Goal: Task Accomplishment & Management: Use online tool/utility

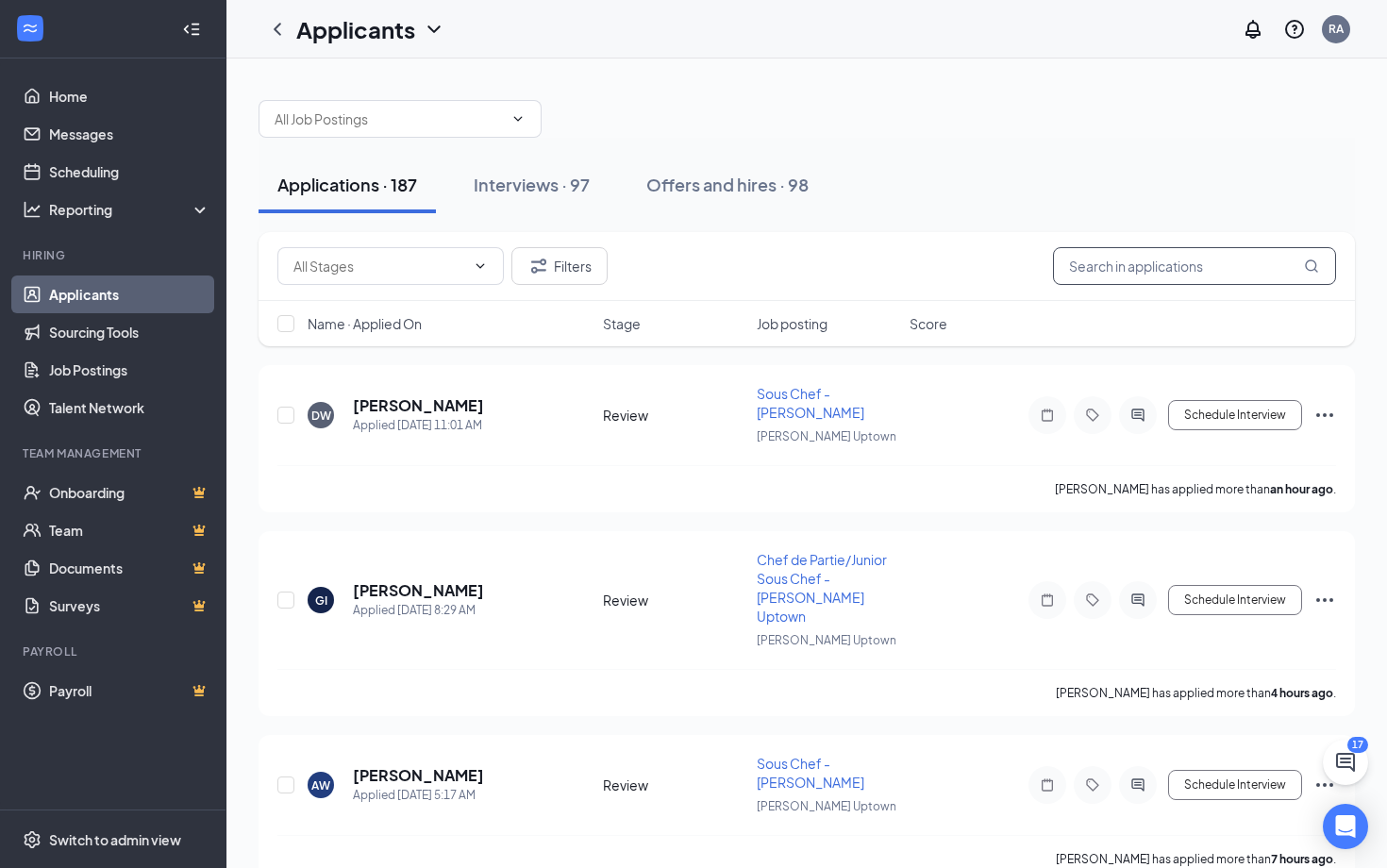
click at [1170, 269] on input "text" at bounding box center [1194, 266] width 283 height 38
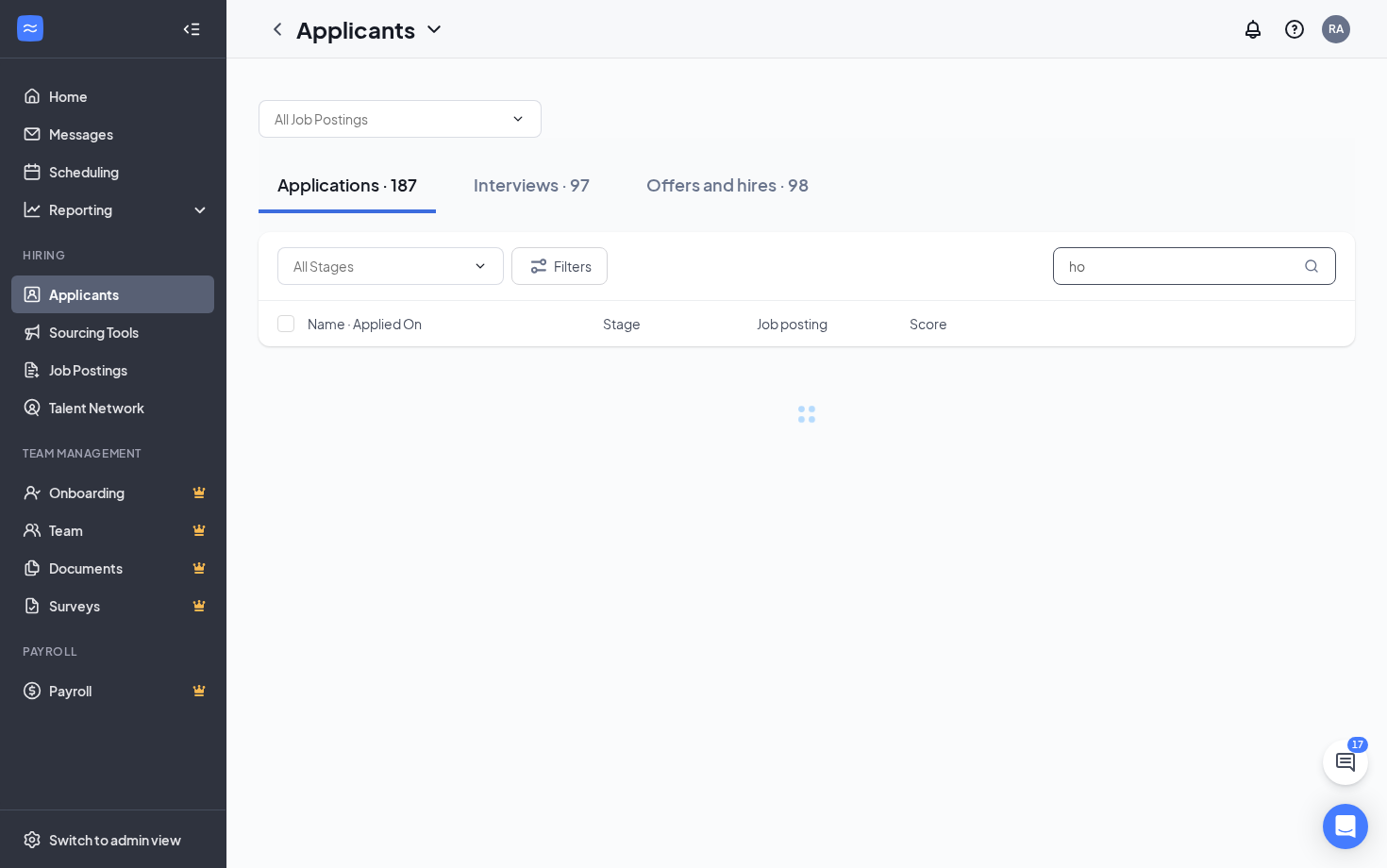
type input "h"
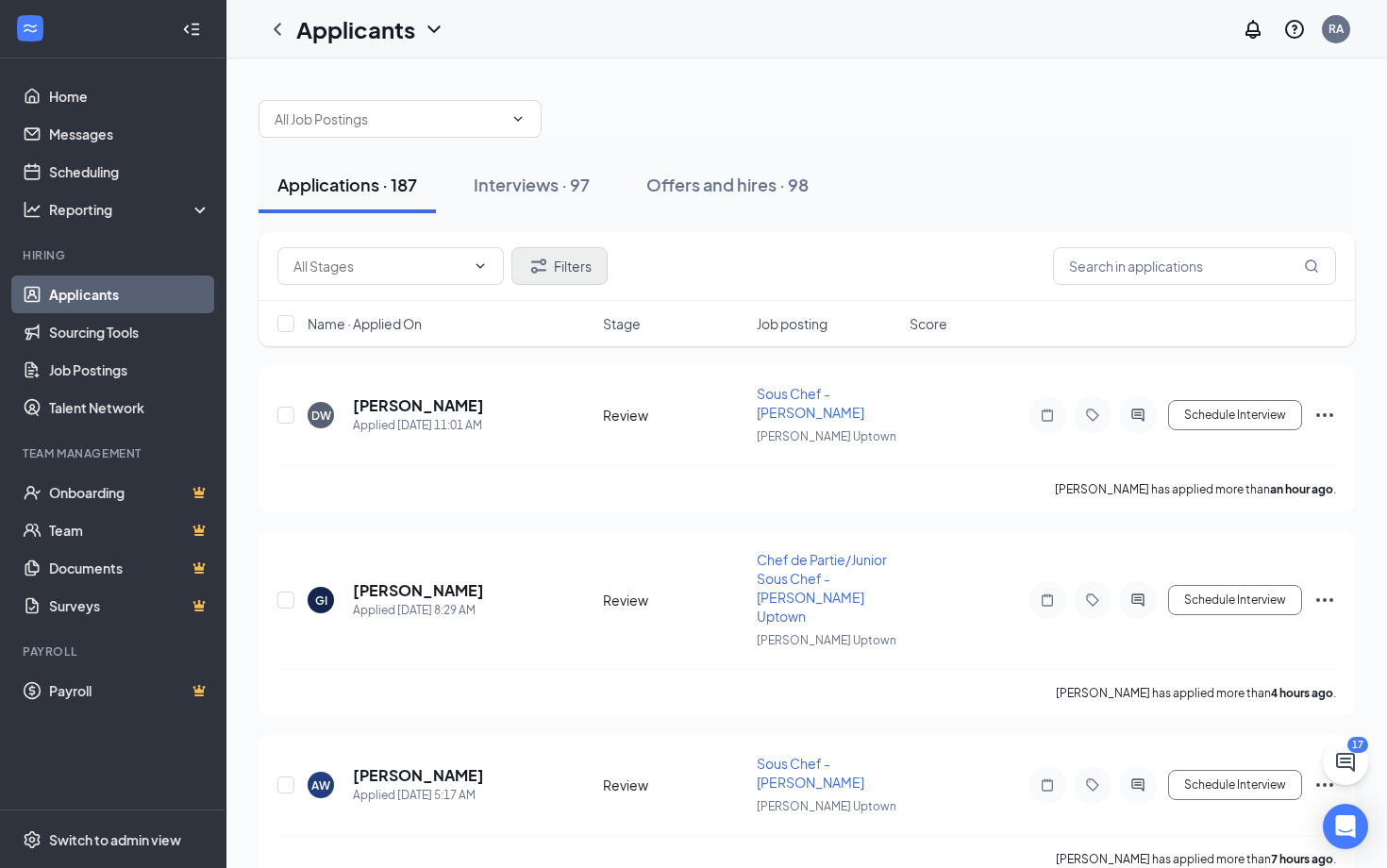
click at [565, 273] on button "Filters" at bounding box center [559, 266] width 96 height 38
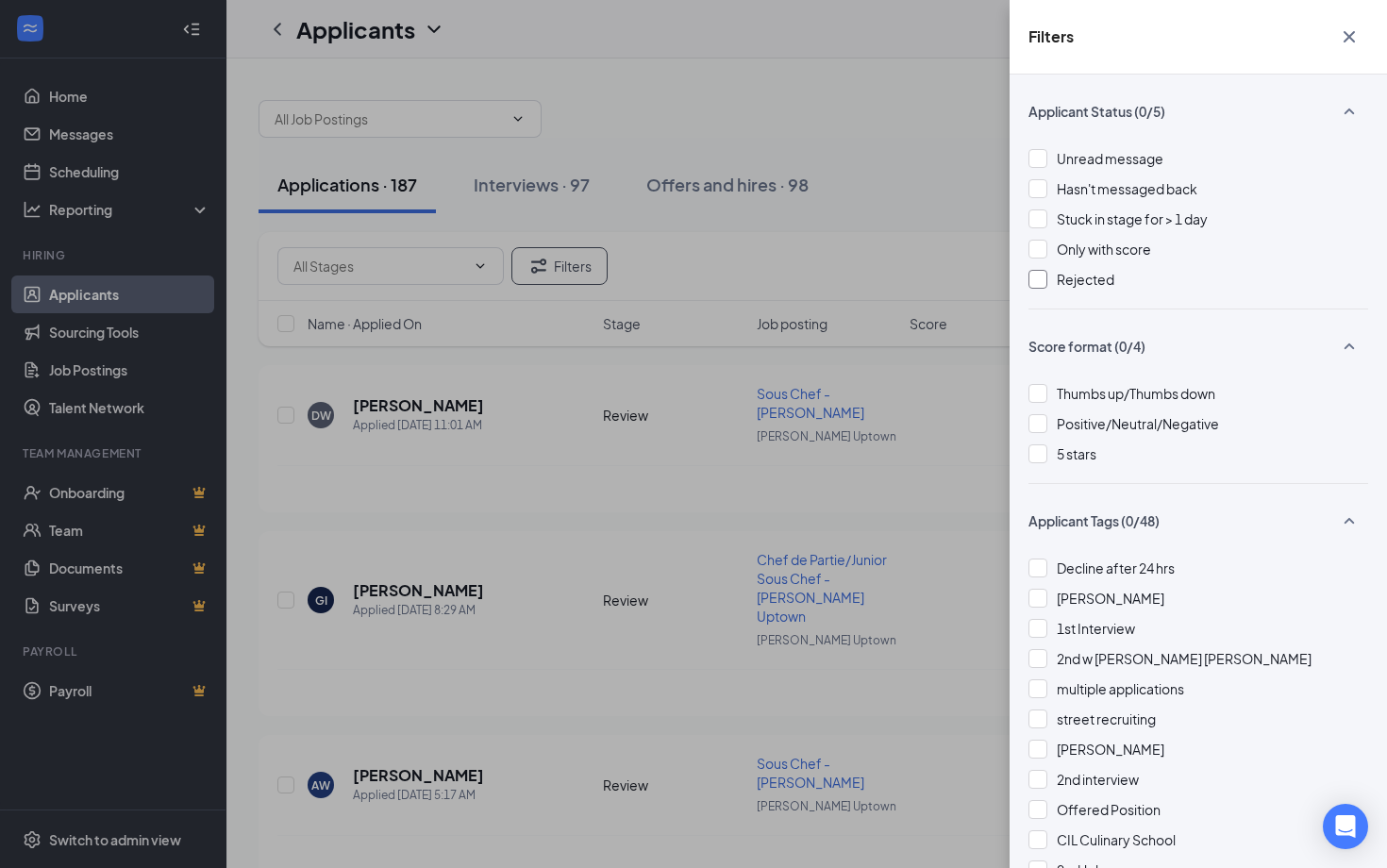
click at [1086, 276] on span "Rejected" at bounding box center [1085, 279] width 57 height 17
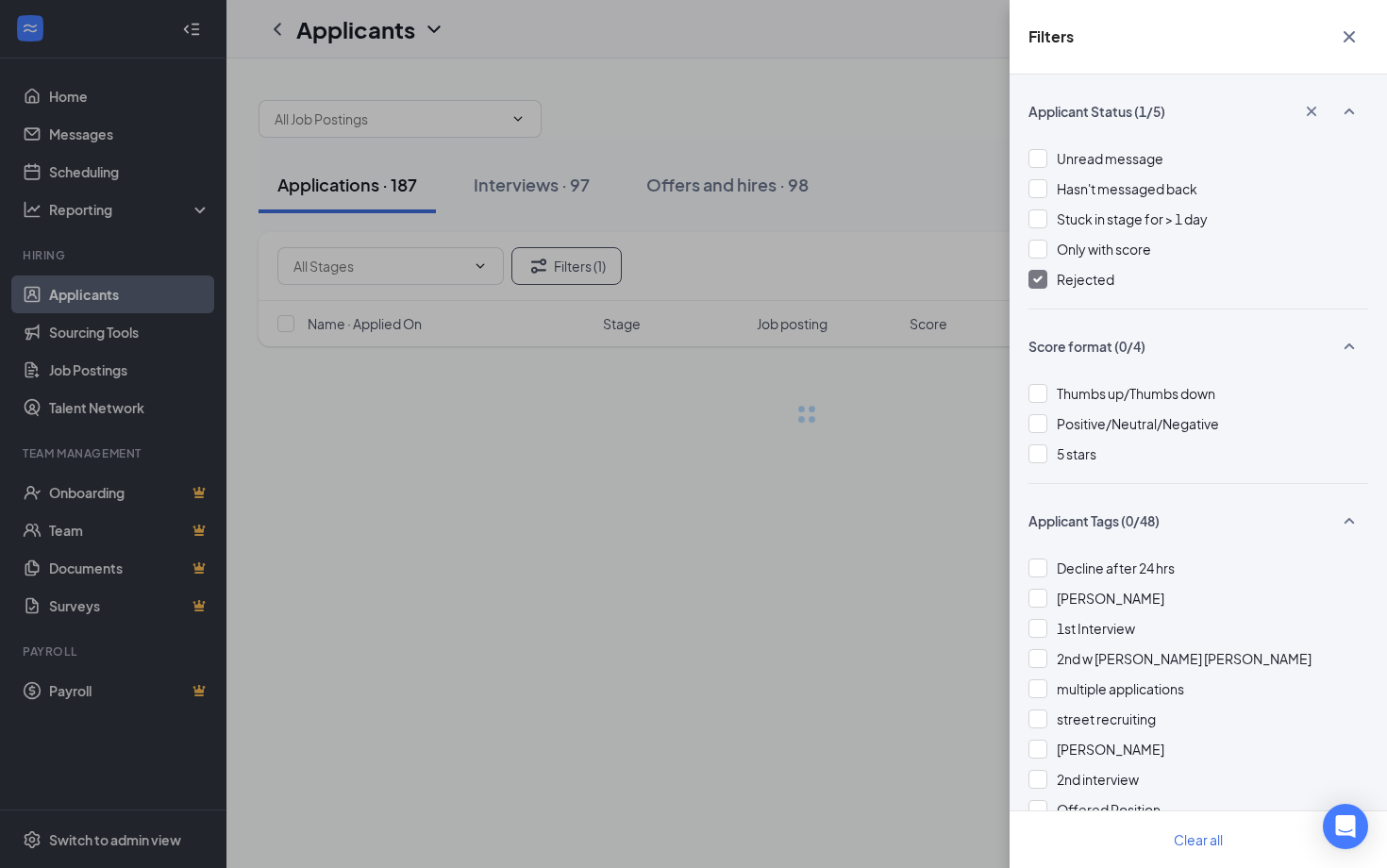
click at [967, 253] on div "Filters Applicant Status (1/5) Unread message Hasn't messaged back Stuck in sta…" at bounding box center [694, 434] width 1387 height 868
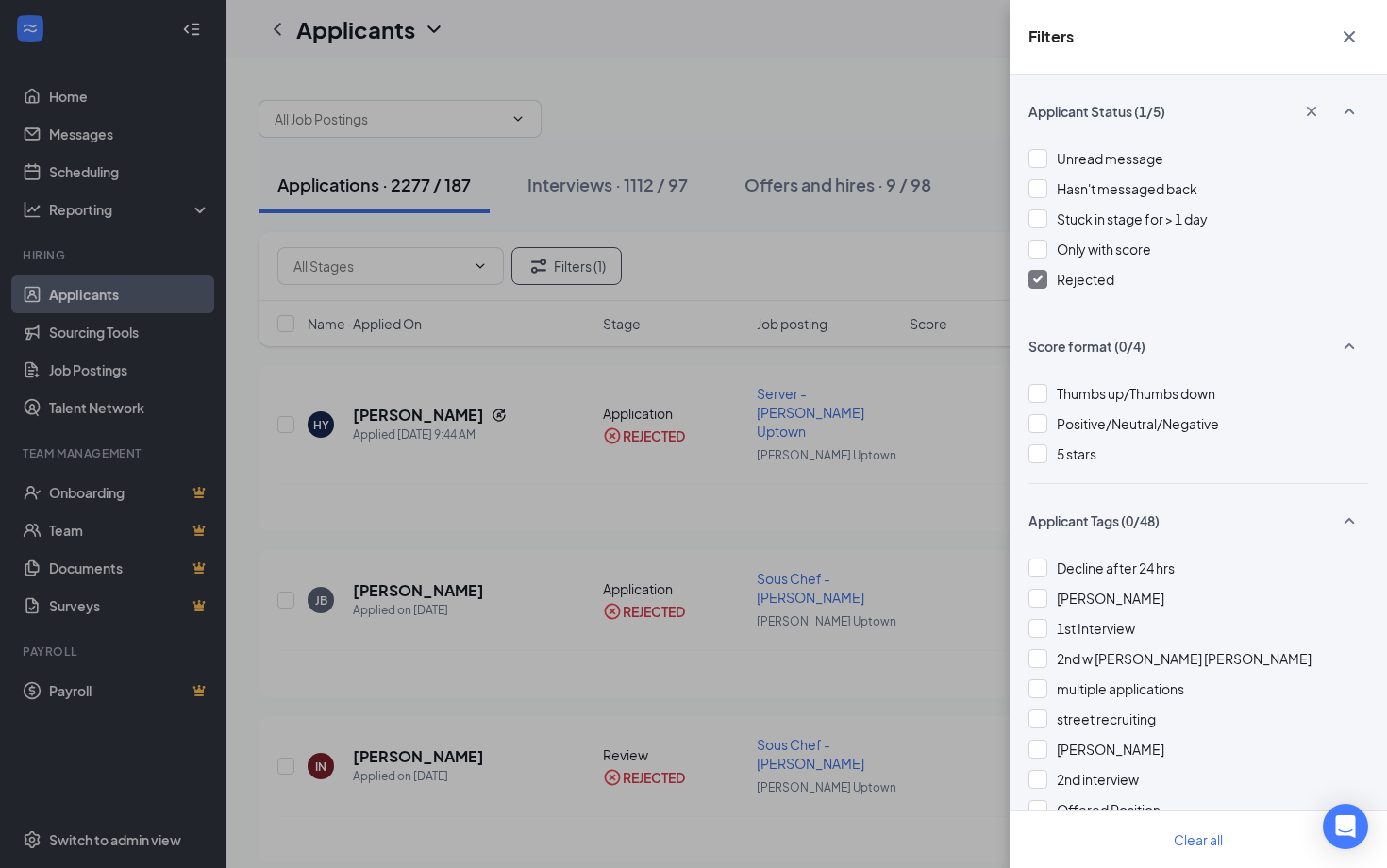
click at [1350, 36] on icon "Cross" at bounding box center [1350, 37] width 12 height 12
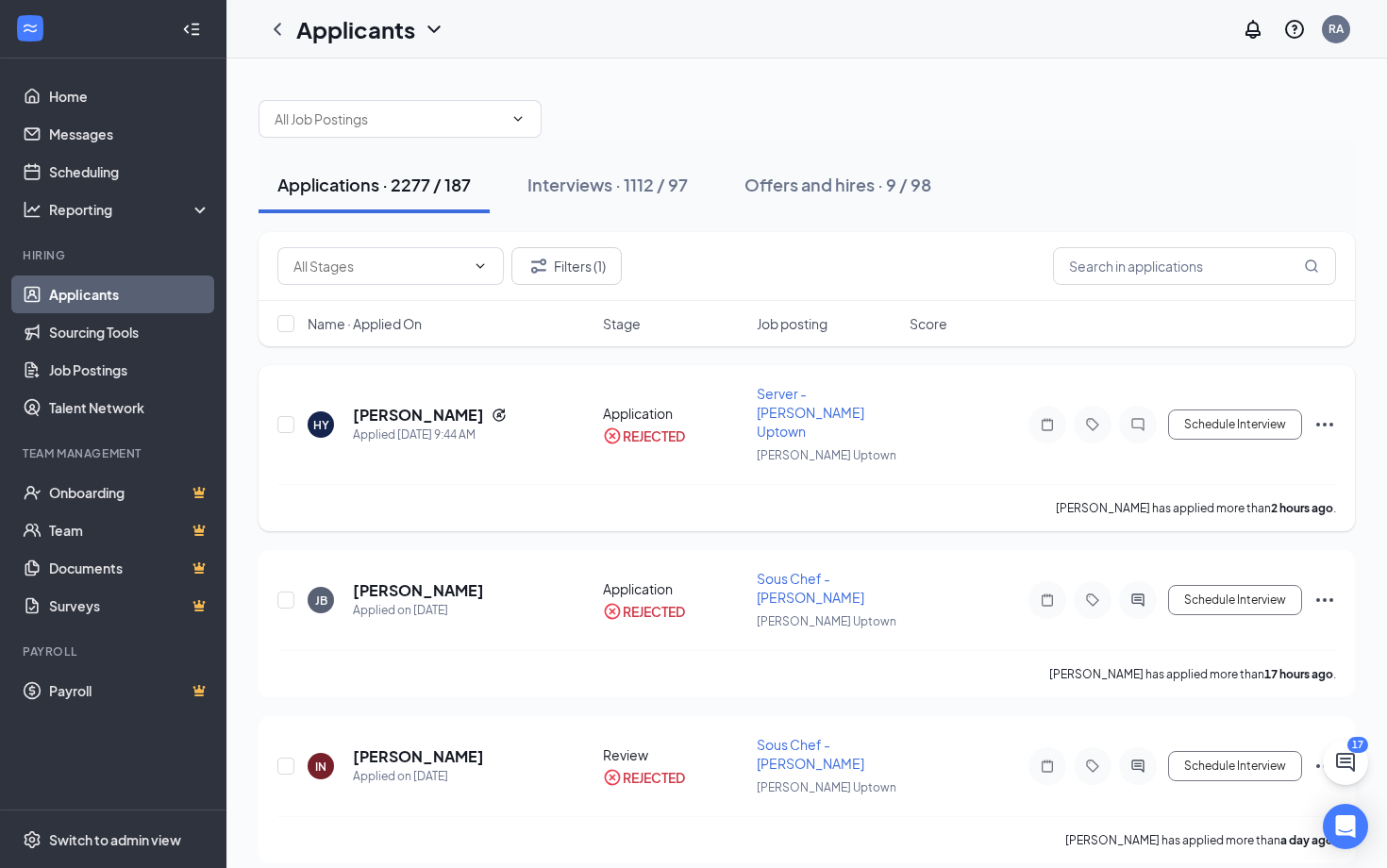
click at [633, 426] on div "REJECTED" at bounding box center [654, 435] width 62 height 18
click at [1323, 414] on icon "Ellipses" at bounding box center [1324, 424] width 22 height 22
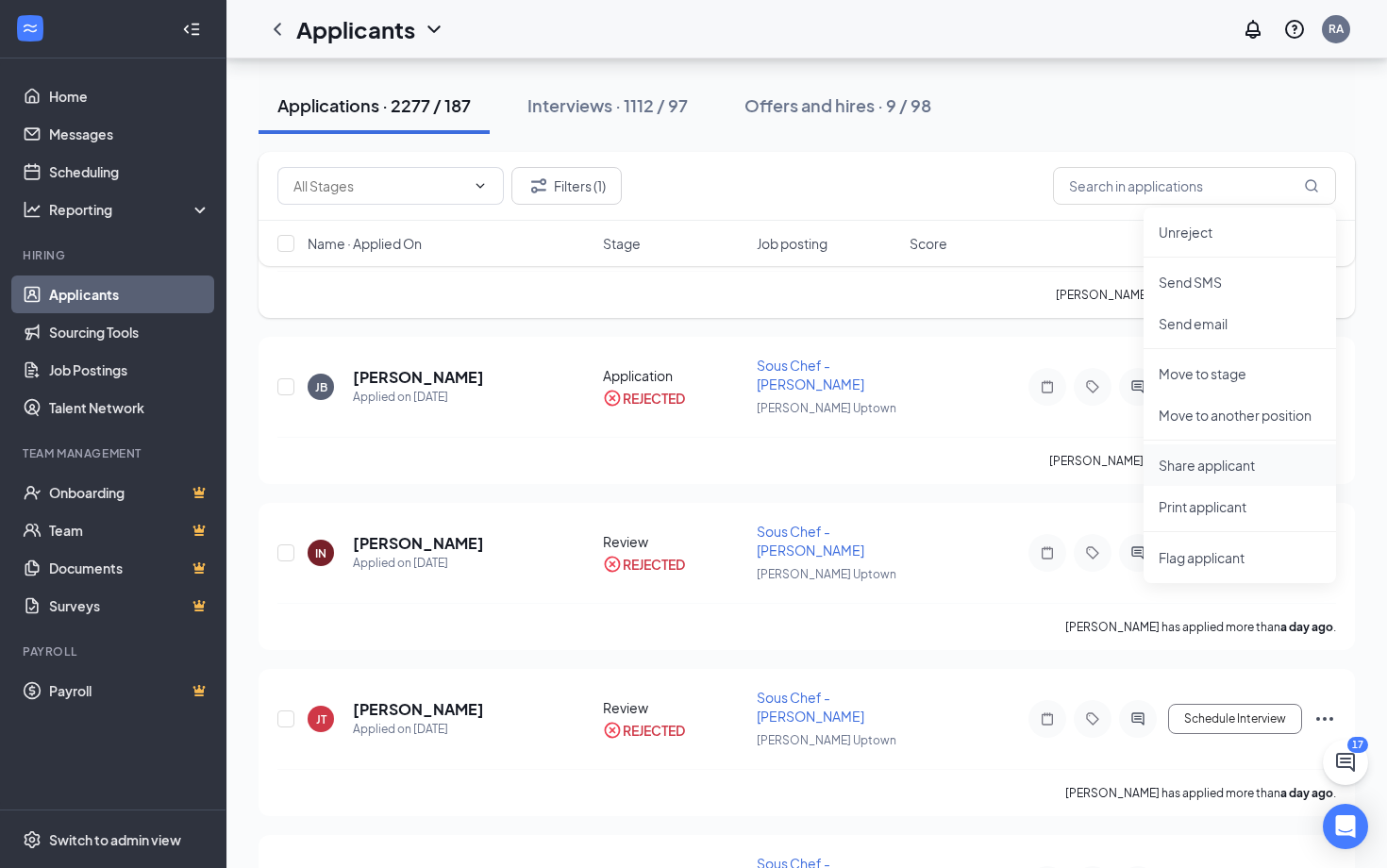
scroll to position [227, 0]
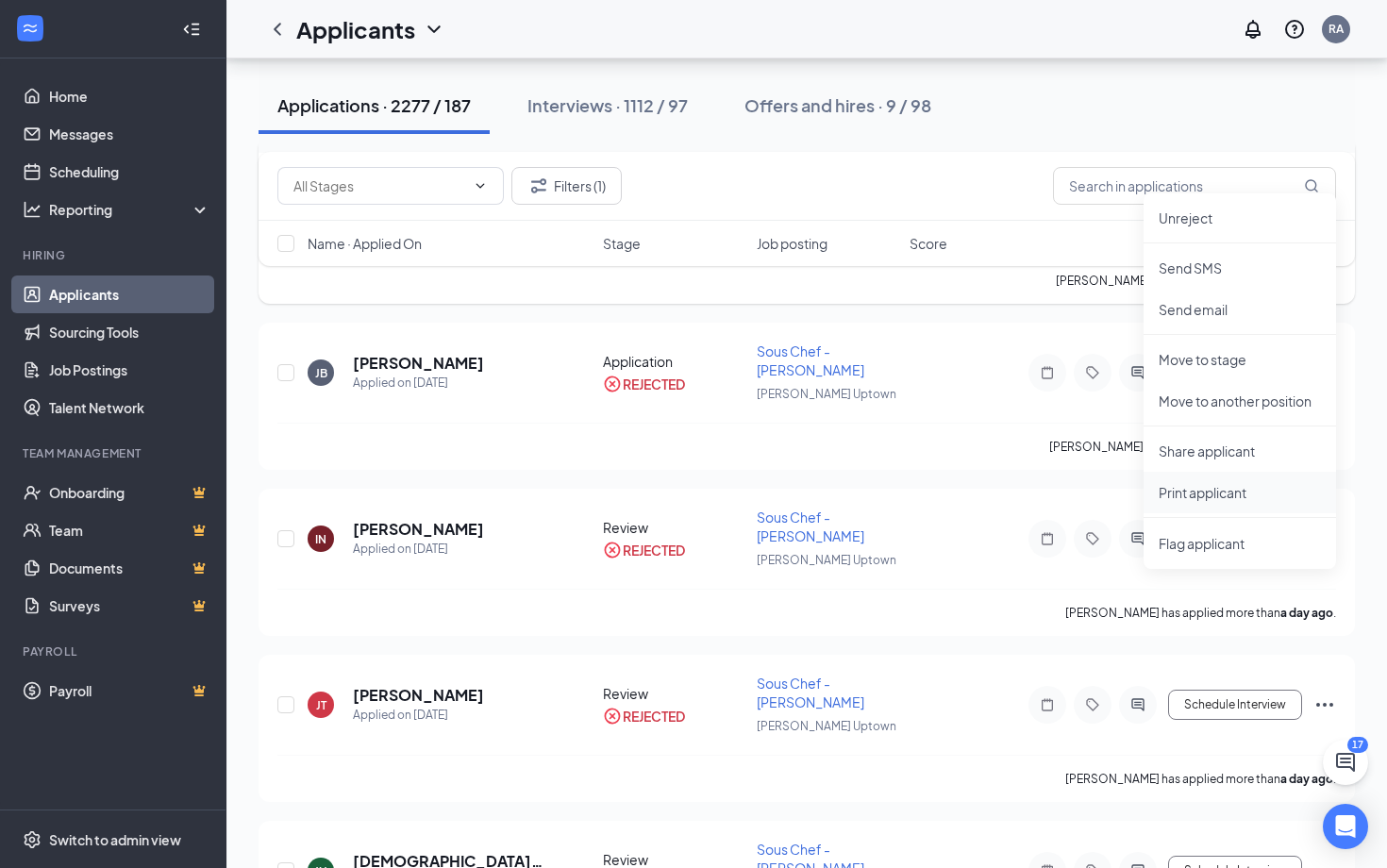
click at [1206, 497] on p "Print applicant" at bounding box center [1239, 491] width 162 height 18
